Goal: Information Seeking & Learning: Learn about a topic

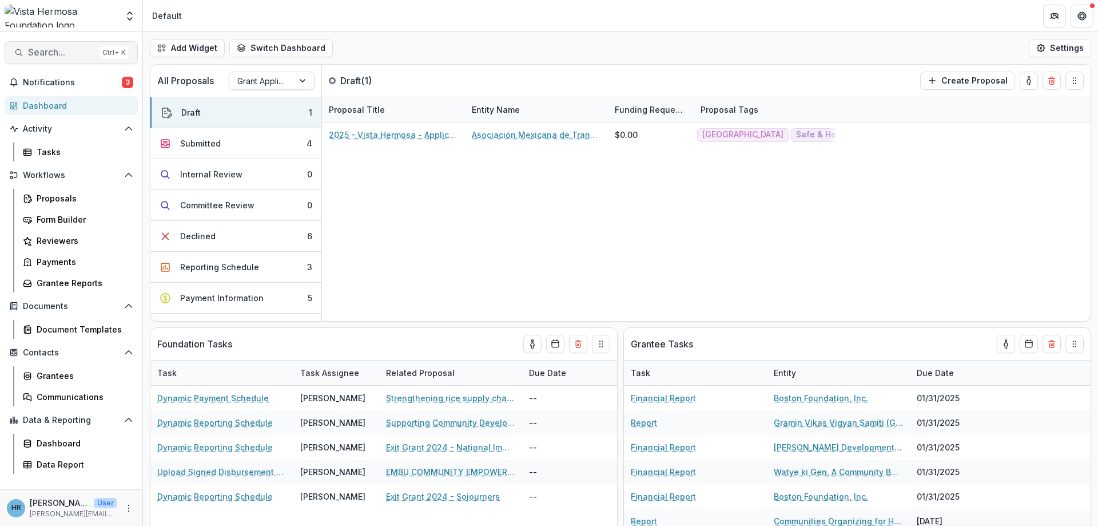
click at [61, 47] on span "Search..." at bounding box center [62, 52] width 68 height 11
type input "*****"
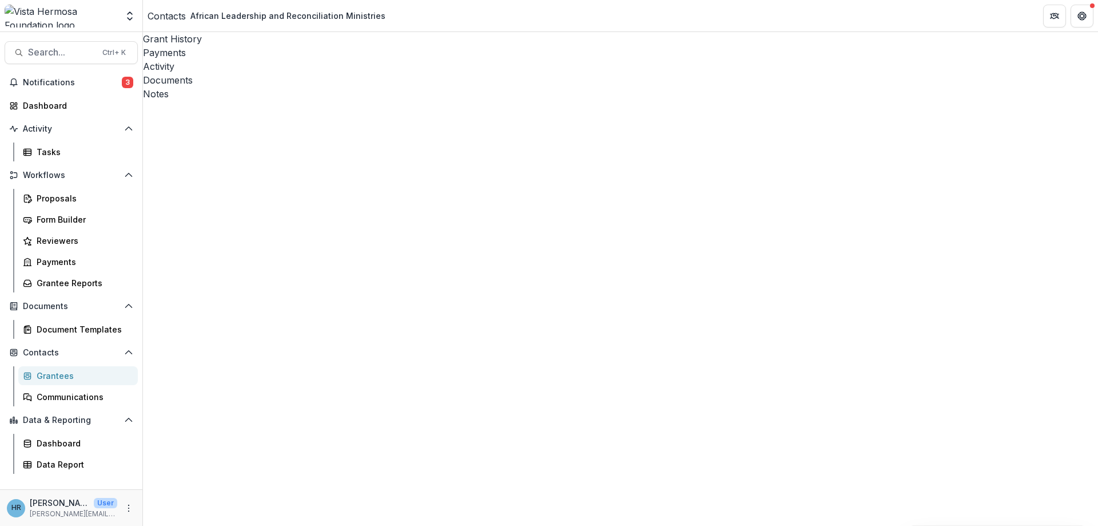
scroll to position [961, 0]
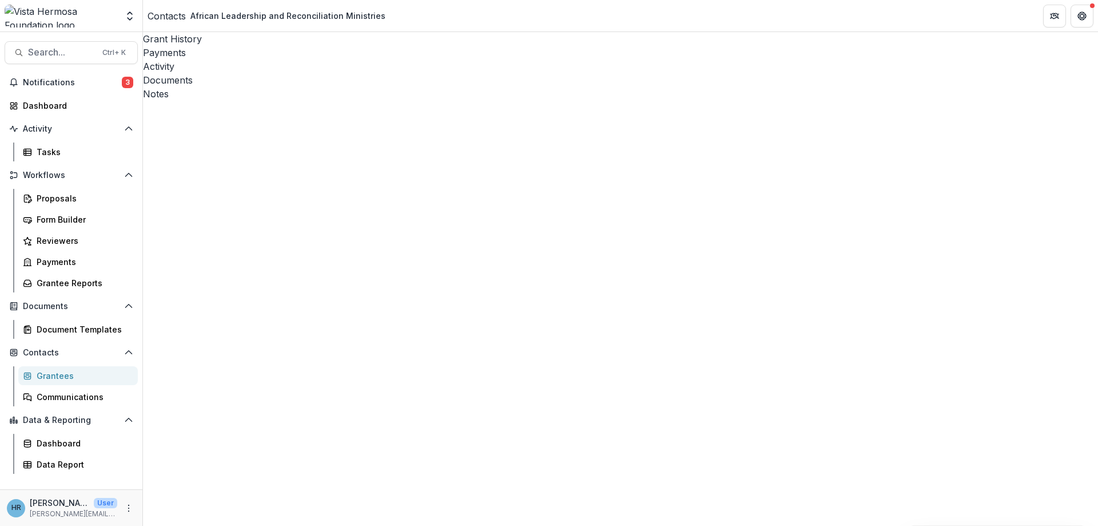
scroll to position [206, 0]
drag, startPoint x: 388, startPoint y: 257, endPoint x: 460, endPoint y: 258, distance: 72.1
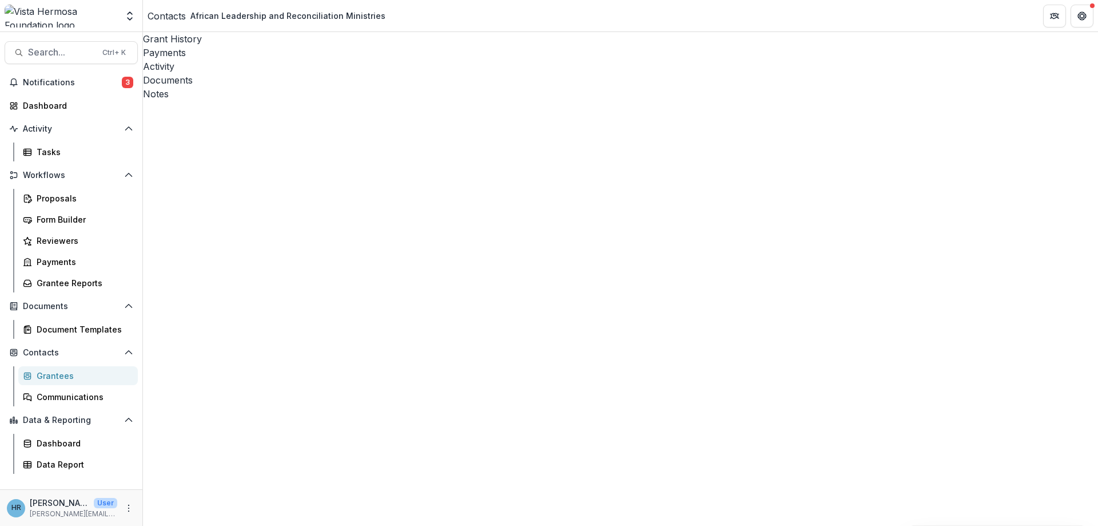
copy td "[US_EMPLOYER_IDENTIFICATION_NUMBER]"
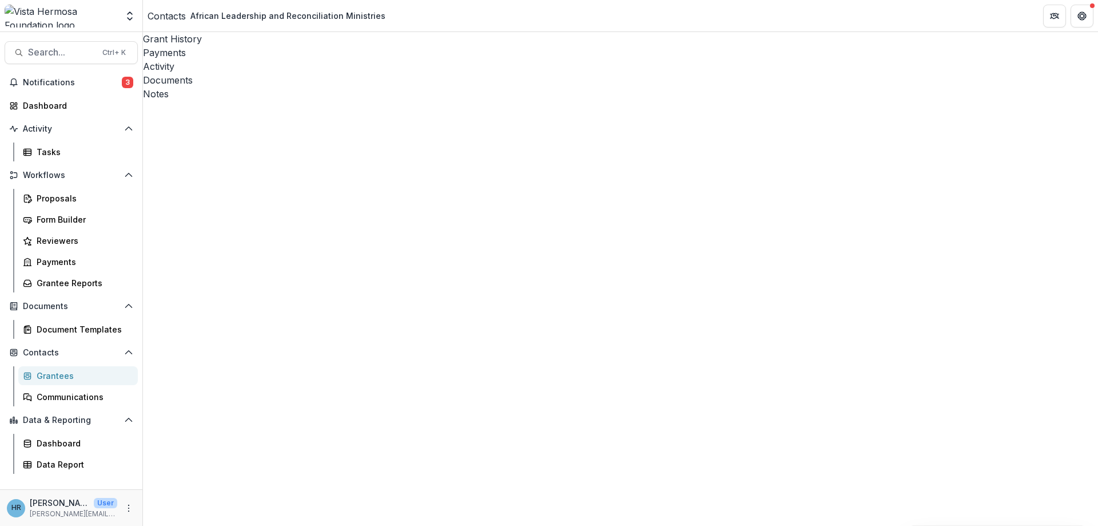
scroll to position [189, 0]
